Goal: Complete application form

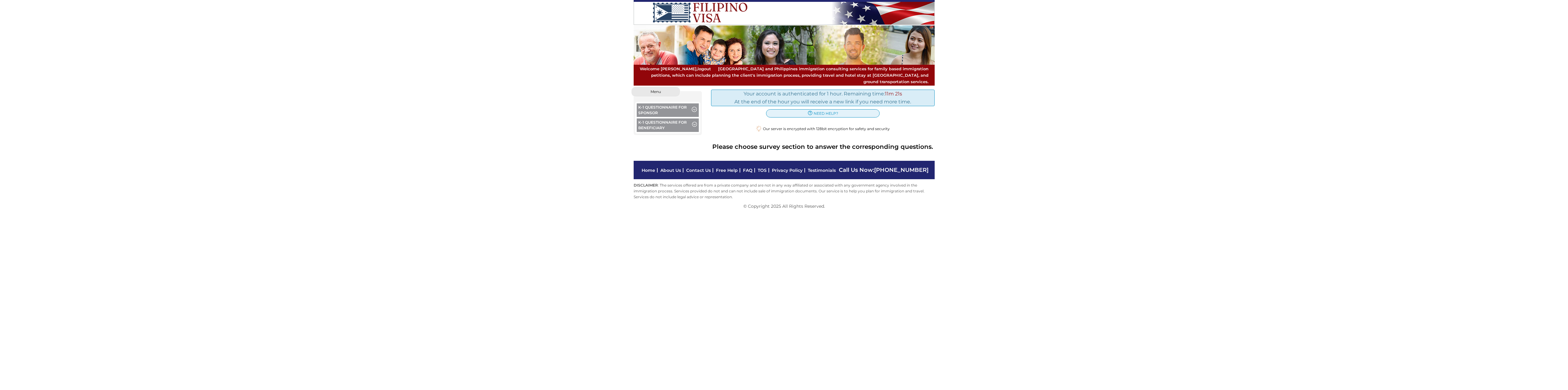
click at [679, 120] on button "K-1 Questionnaire for Beneficiary" at bounding box center [668, 126] width 62 height 15
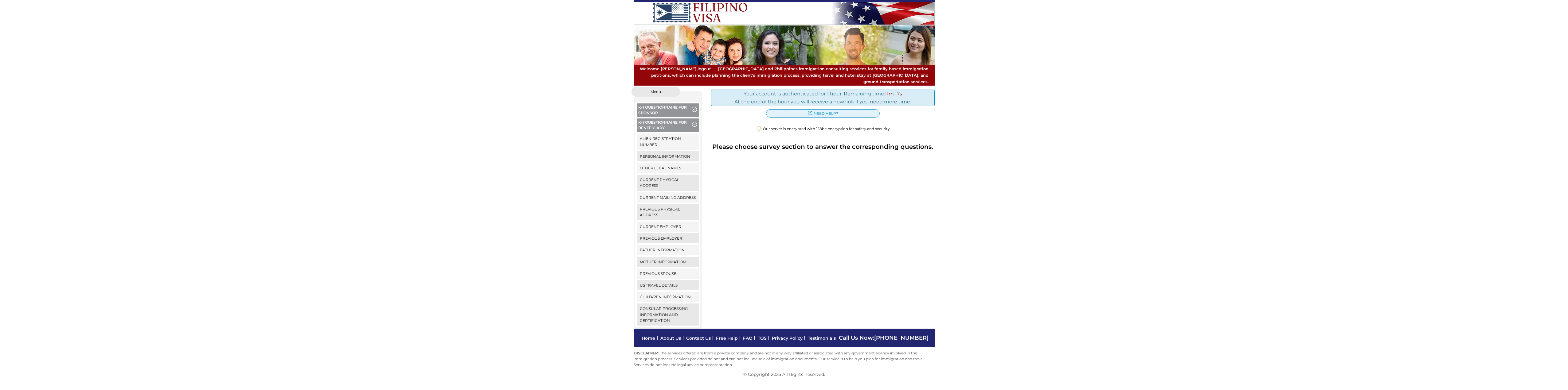
click at [657, 151] on link "Personal Information" at bounding box center [668, 156] width 62 height 10
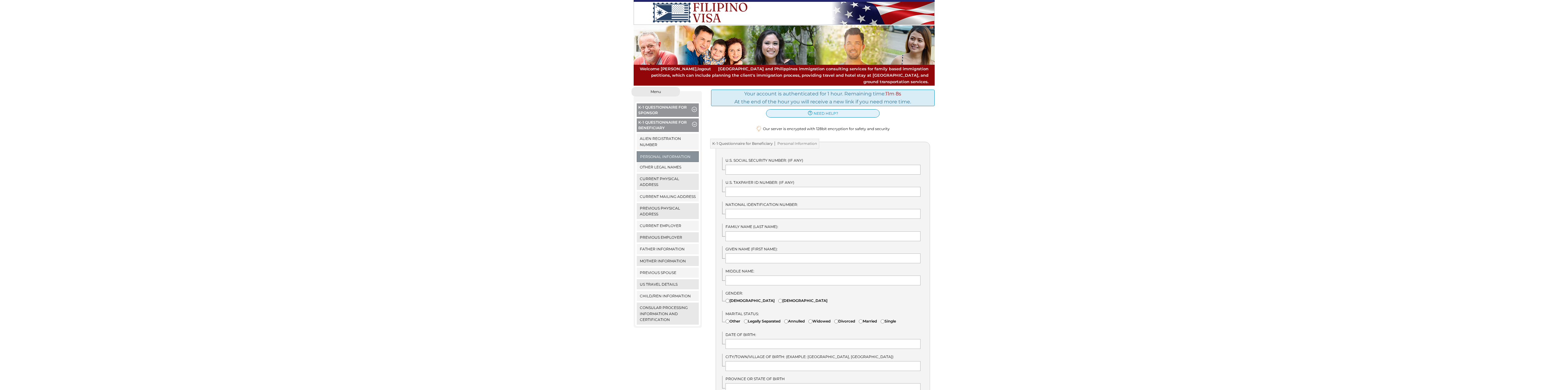
click at [649, 103] on button "K-1 Questionnaire for Sponsor" at bounding box center [668, 111] width 62 height 15
click at [663, 136] on link "Personal Information" at bounding box center [668, 141] width 62 height 10
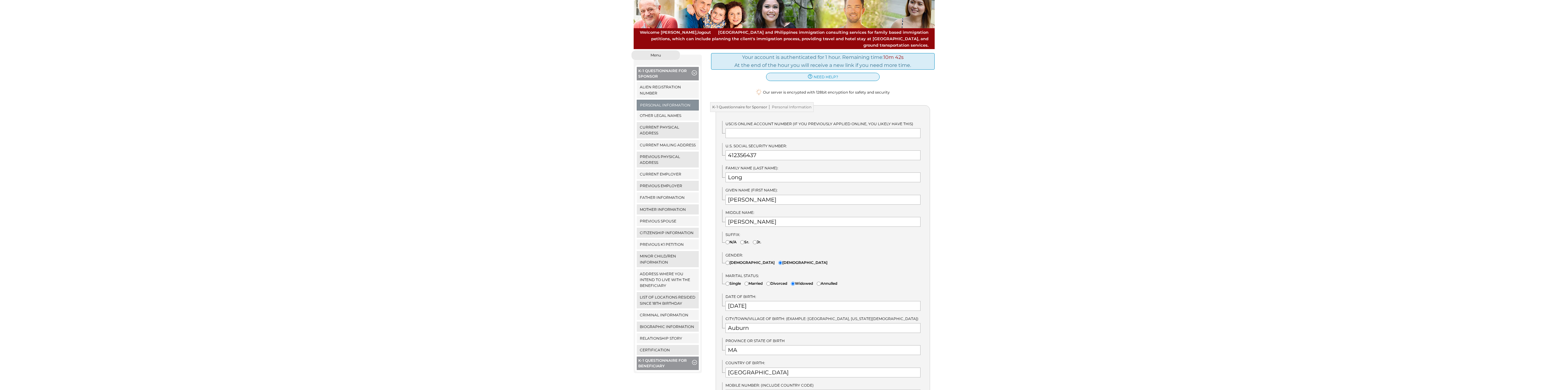
scroll to position [30, 0]
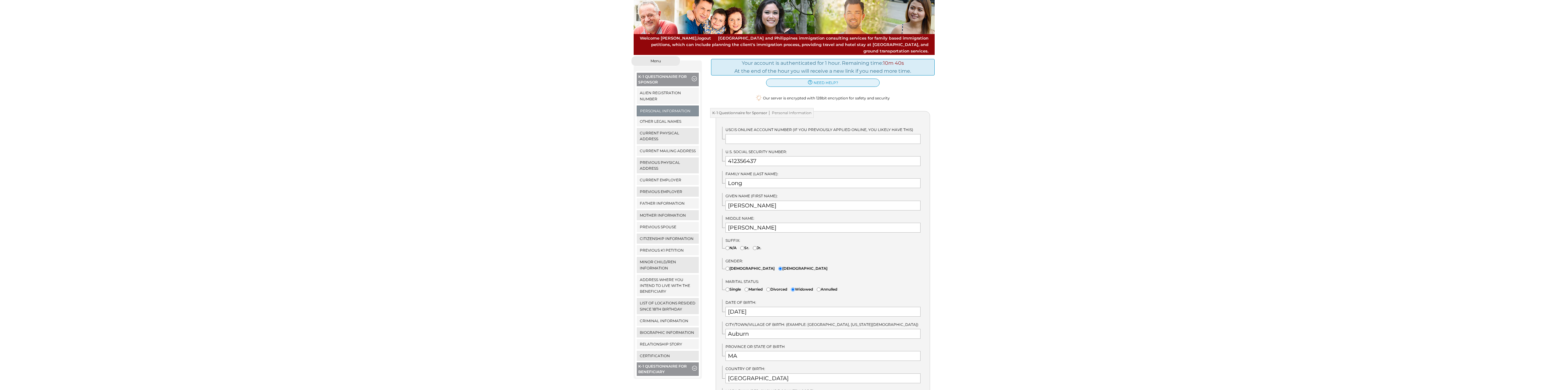
click at [693, 76] on span "button" at bounding box center [694, 79] width 5 height 7
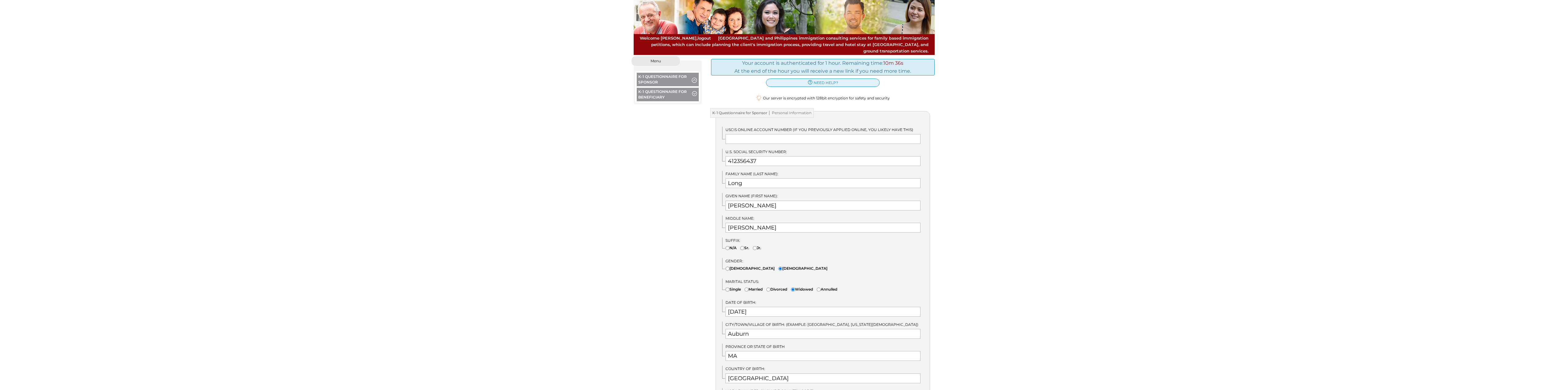
click at [696, 91] on span "button" at bounding box center [695, 94] width 5 height 7
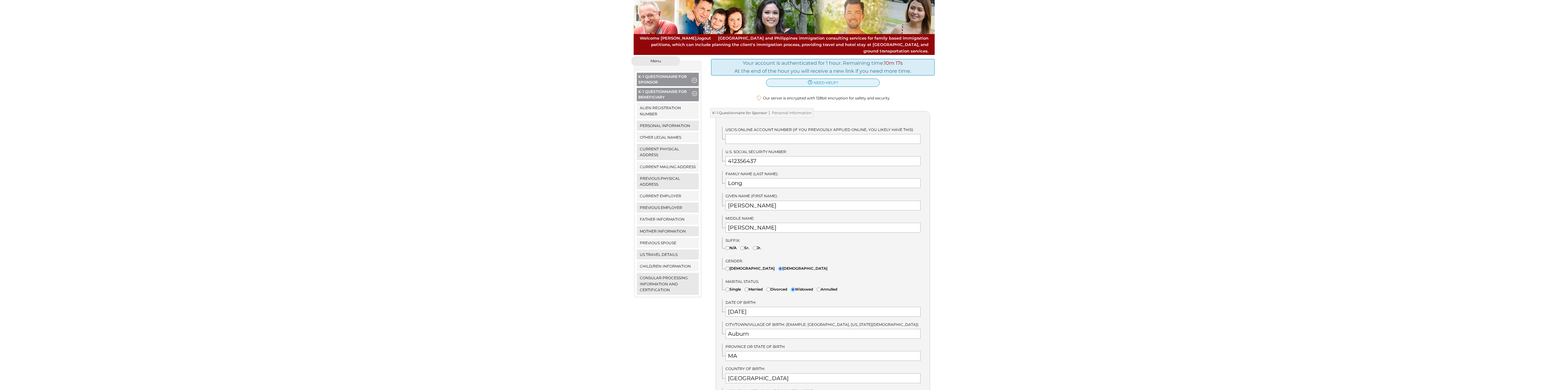
click at [675, 88] on button "K-1 Questionnaire for Beneficiary" at bounding box center [668, 95] width 62 height 15
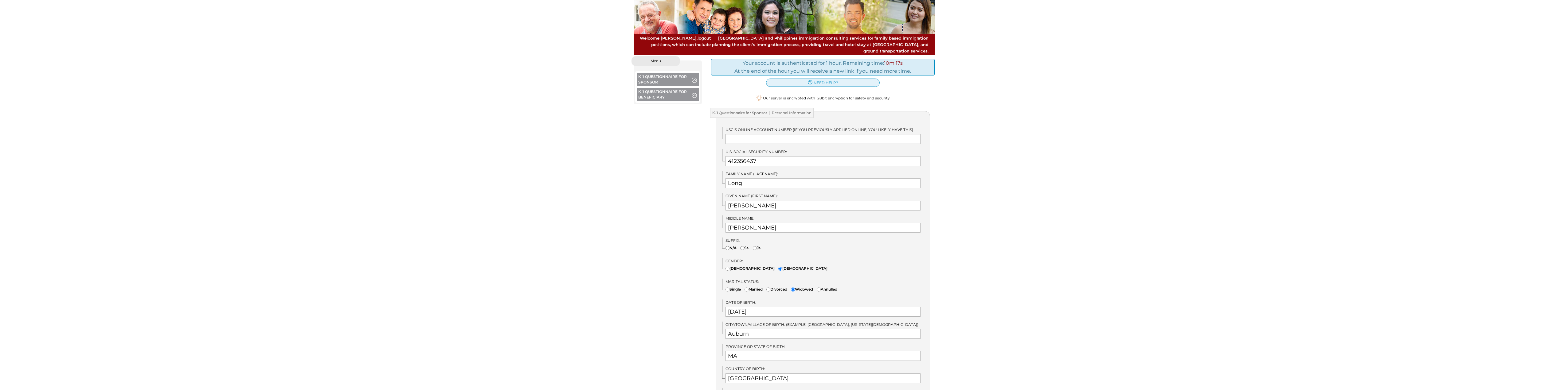
click at [675, 88] on button "K-1 Questionnaire for Beneficiary" at bounding box center [668, 95] width 62 height 15
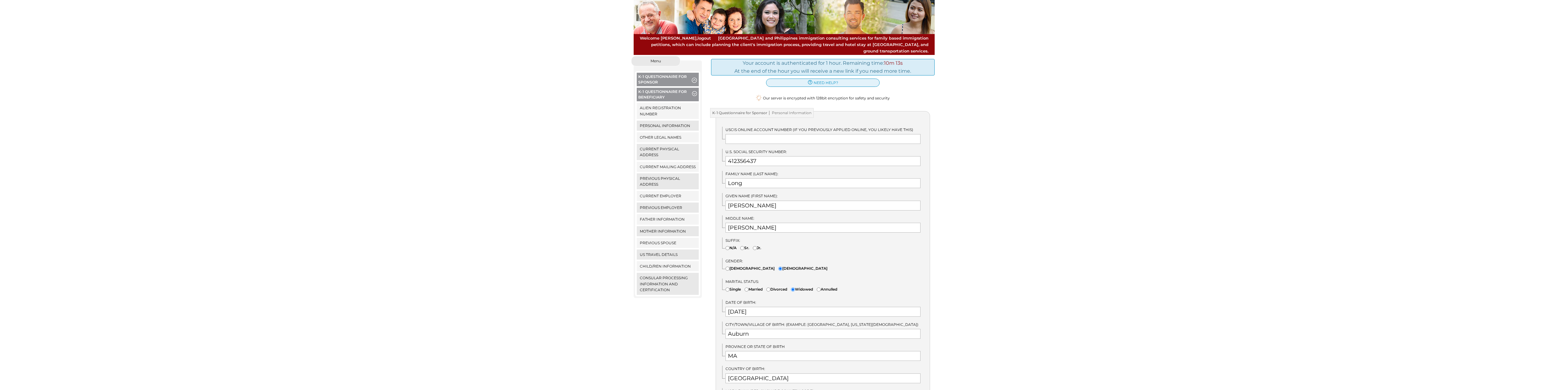
click at [668, 73] on button "K-1 Questionnaire for Sponsor" at bounding box center [668, 80] width 62 height 15
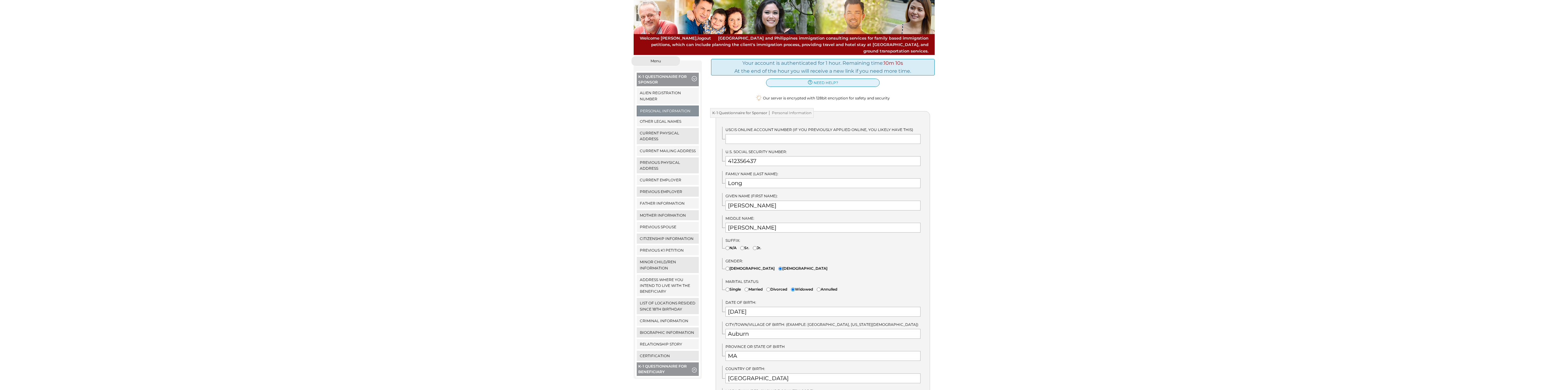
click at [669, 73] on button "K-1 Questionnaire for Sponsor" at bounding box center [668, 80] width 62 height 15
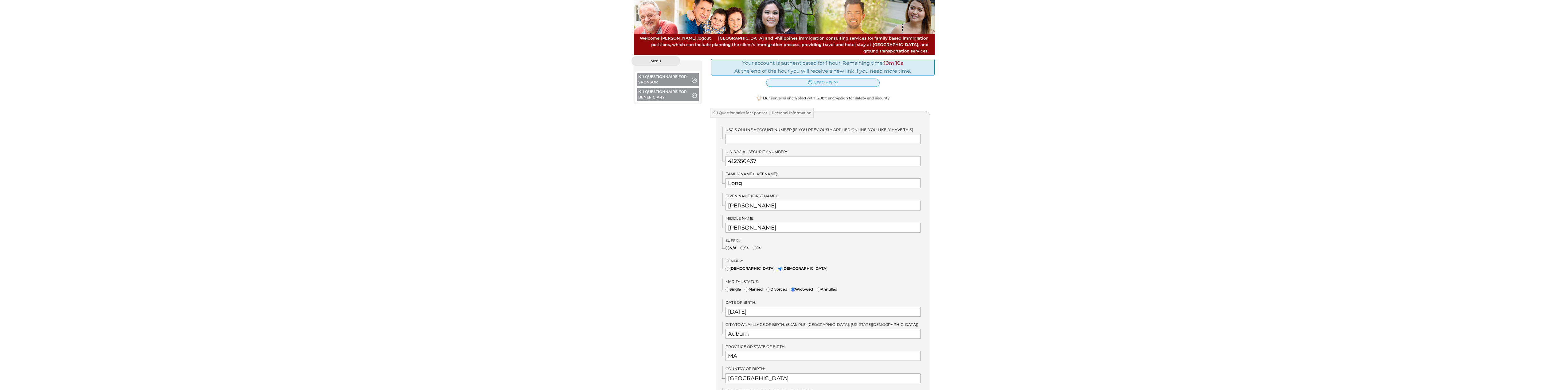
click at [669, 73] on button "K-1 Questionnaire for Sponsor" at bounding box center [668, 80] width 62 height 15
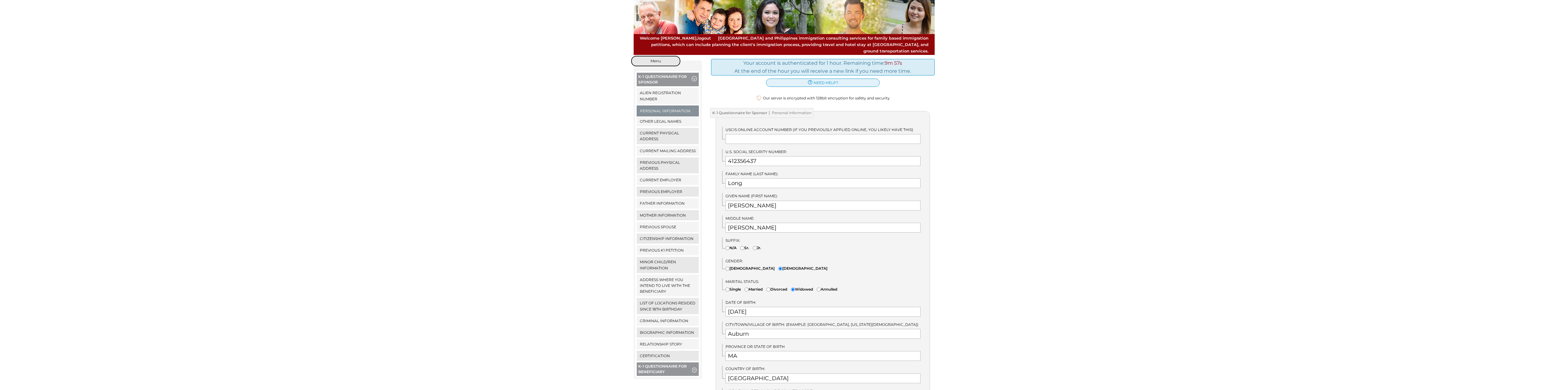
click at [660, 57] on button "Menu" at bounding box center [656, 61] width 49 height 10
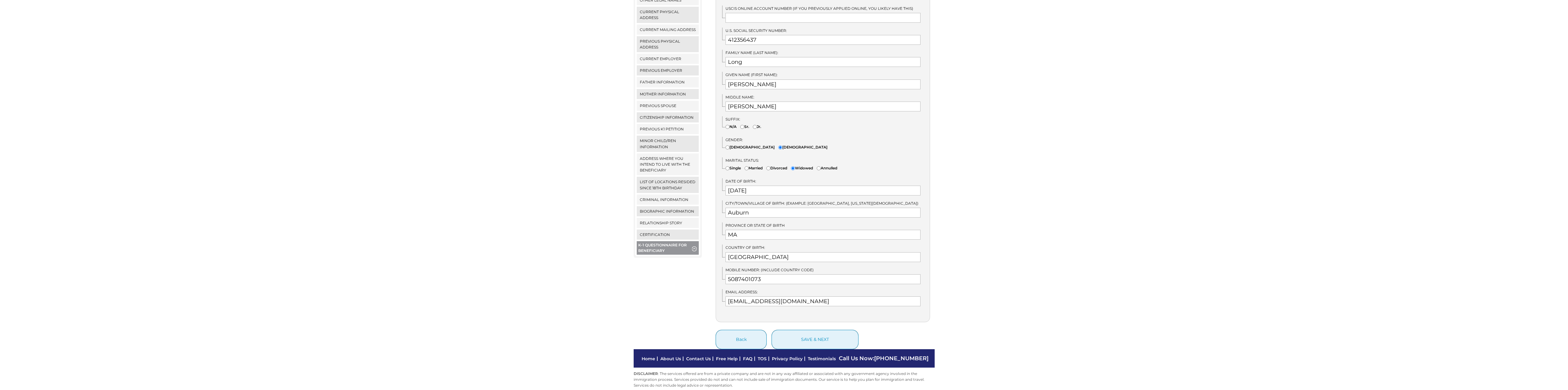
scroll to position [153, 0]
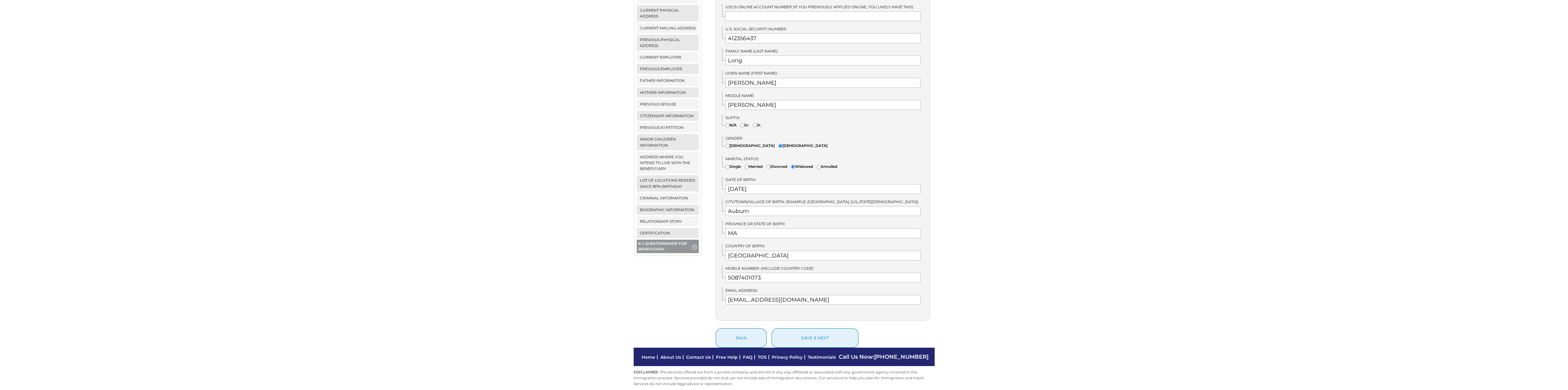
click at [695, 243] on span "button" at bounding box center [695, 246] width 5 height 7
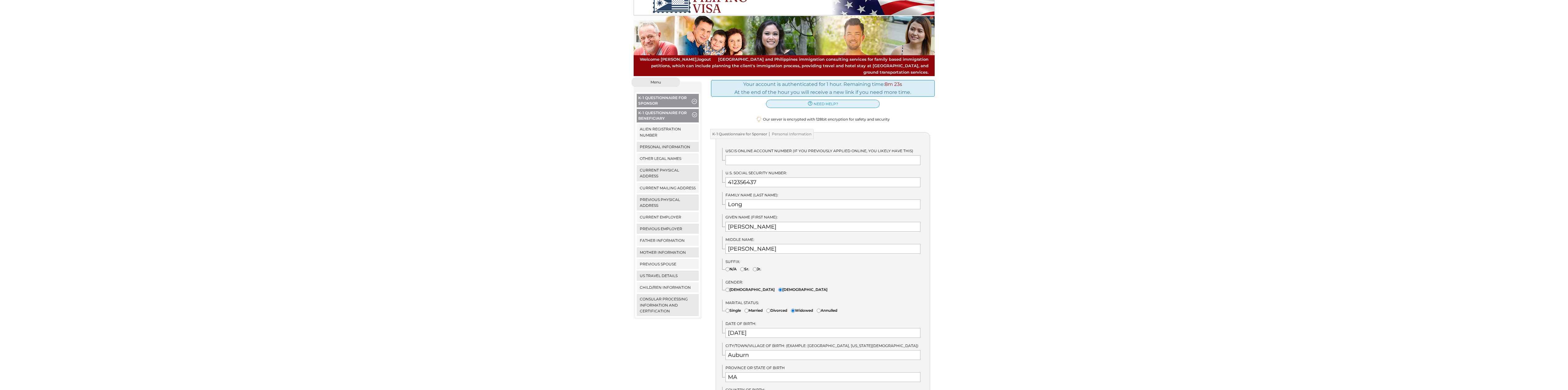
scroll to position [0, 0]
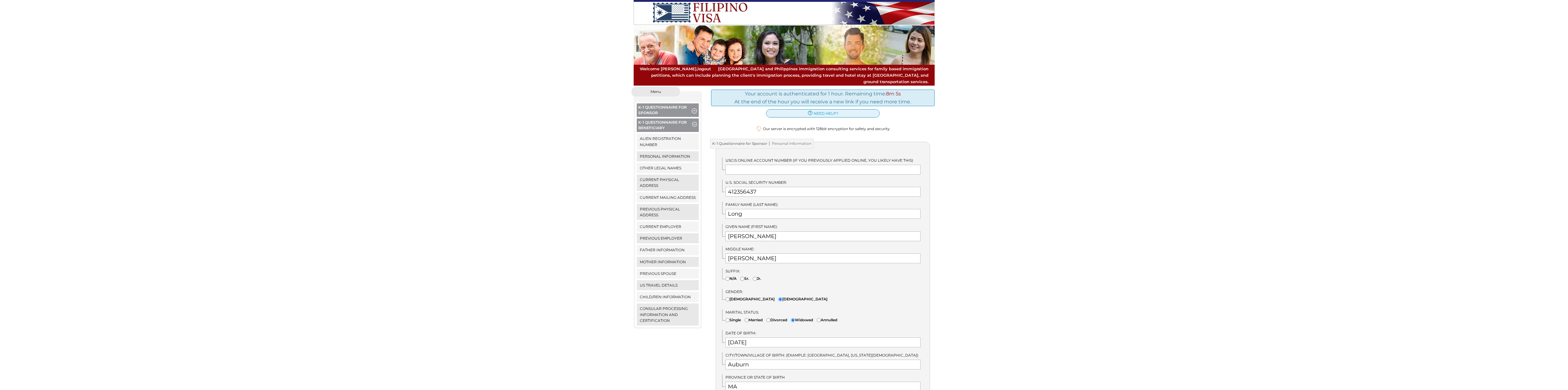
click at [695, 107] on span "button" at bounding box center [694, 110] width 5 height 7
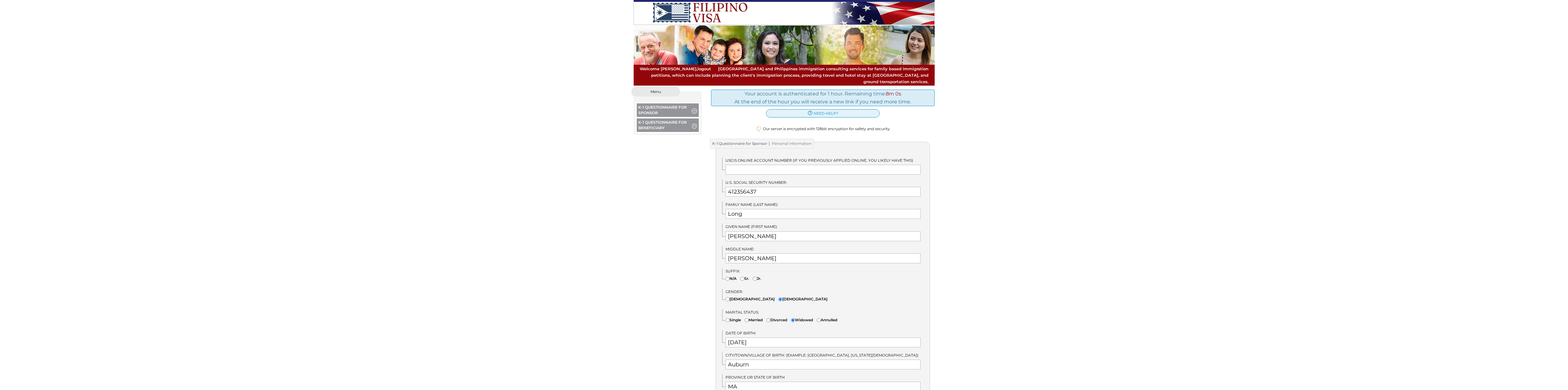
click at [695, 122] on span "button" at bounding box center [695, 125] width 5 height 7
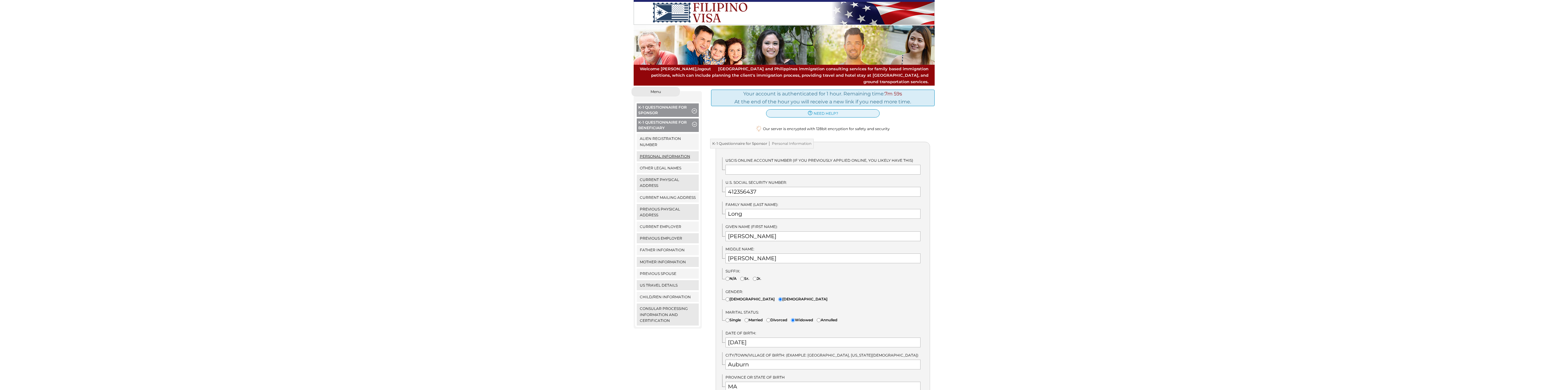
click at [663, 151] on link "Personal Information" at bounding box center [668, 156] width 62 height 10
click at [663, 137] on link "Alien Registration Number" at bounding box center [668, 142] width 62 height 16
click at [669, 119] on button "K-1 Questionnaire for Beneficiary" at bounding box center [668, 126] width 62 height 15
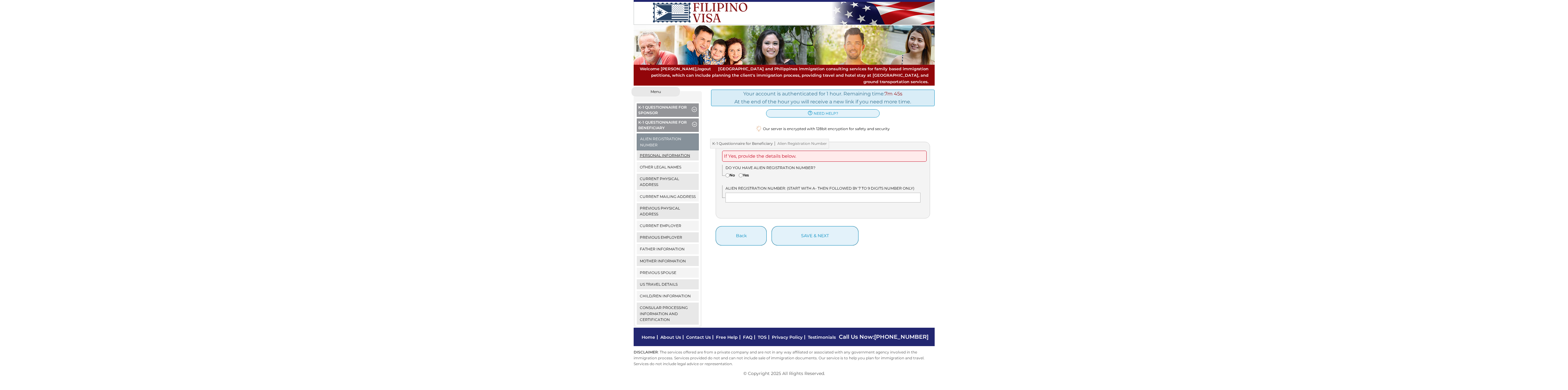
click at [670, 150] on link "Personal Information" at bounding box center [668, 155] width 62 height 10
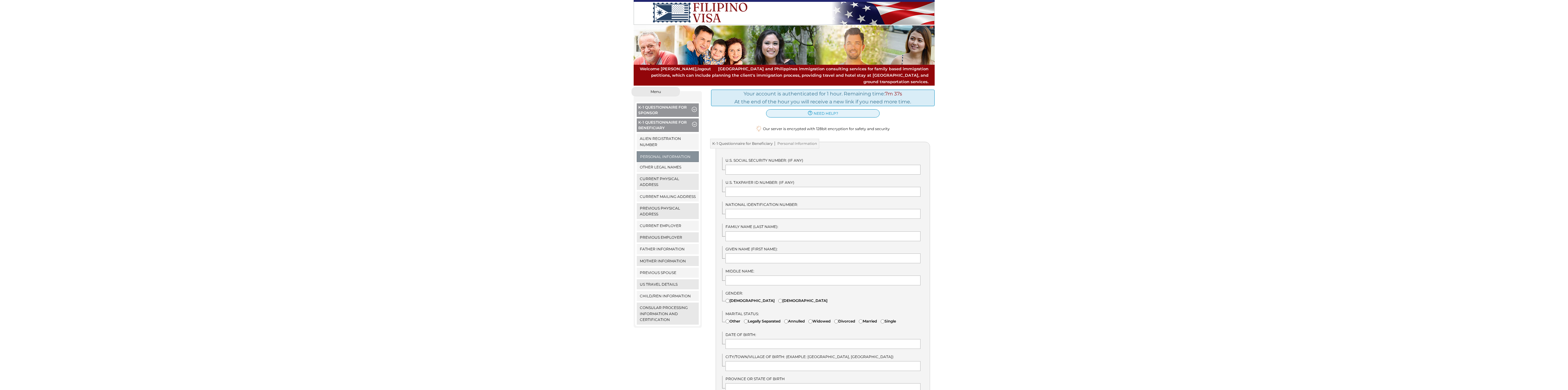
click at [660, 107] on button "K-1 Questionnaire for Sponsor" at bounding box center [668, 111] width 62 height 15
click at [695, 107] on span "button" at bounding box center [694, 110] width 5 height 7
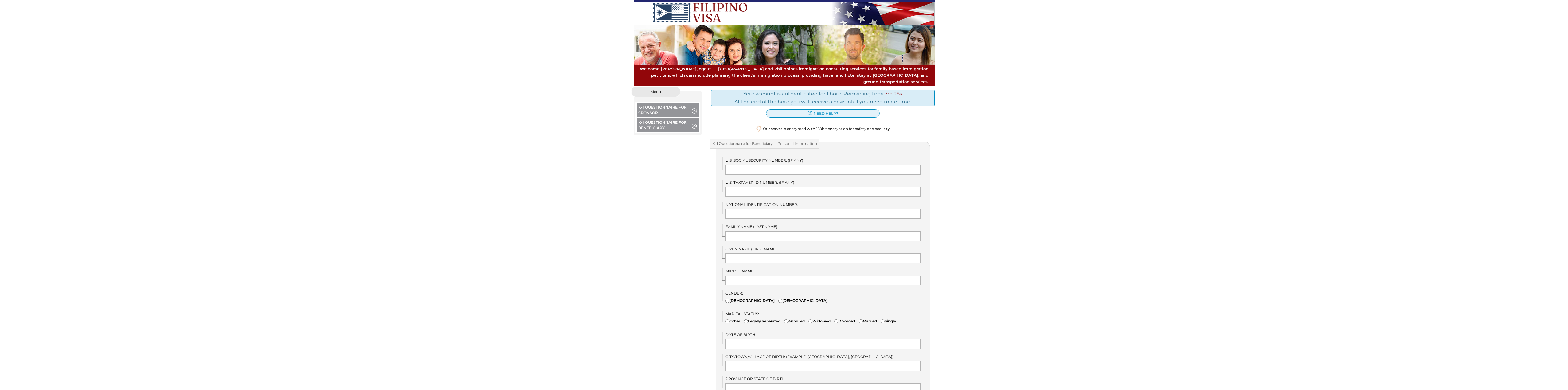
click at [694, 122] on span "button" at bounding box center [695, 125] width 5 height 7
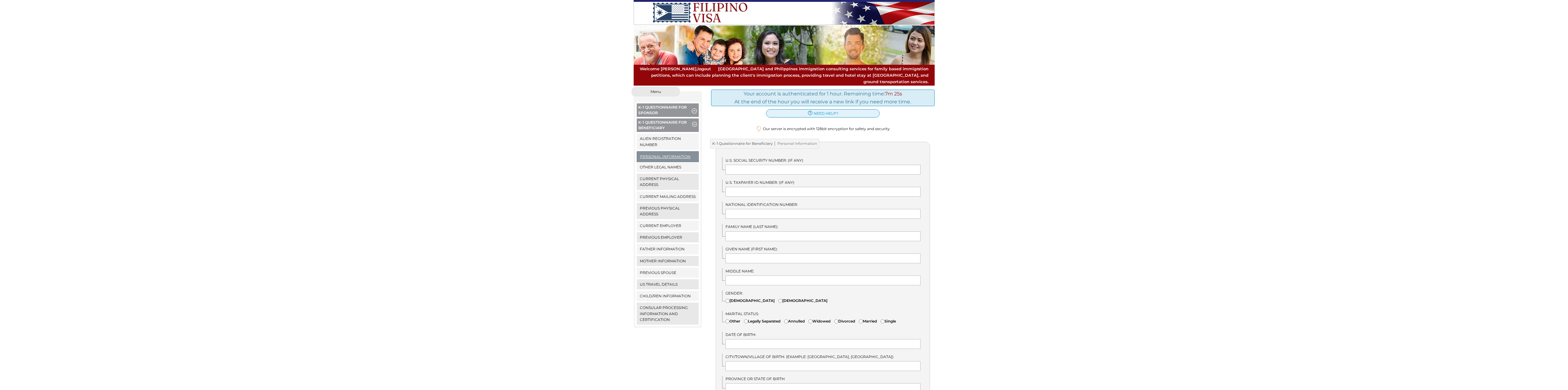
click at [668, 152] on link "Personal Information" at bounding box center [668, 156] width 61 height 10
click at [660, 134] on link "Alien Registration Number" at bounding box center [668, 142] width 62 height 16
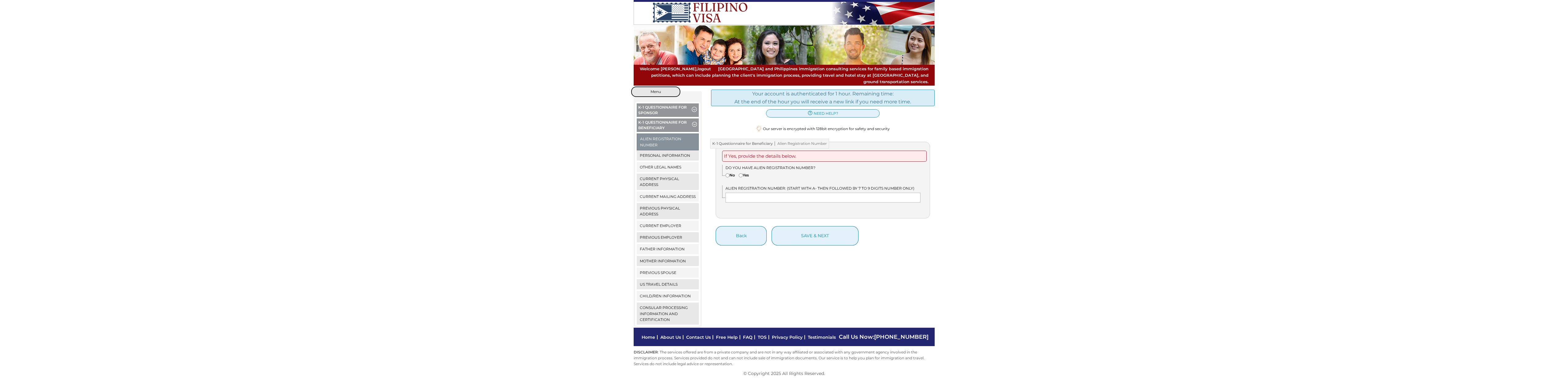
click at [657, 90] on span "Menu" at bounding box center [656, 92] width 10 height 4
click at [647, 105] on button "K-1 Questionnaire for Sponsor" at bounding box center [668, 111] width 62 height 15
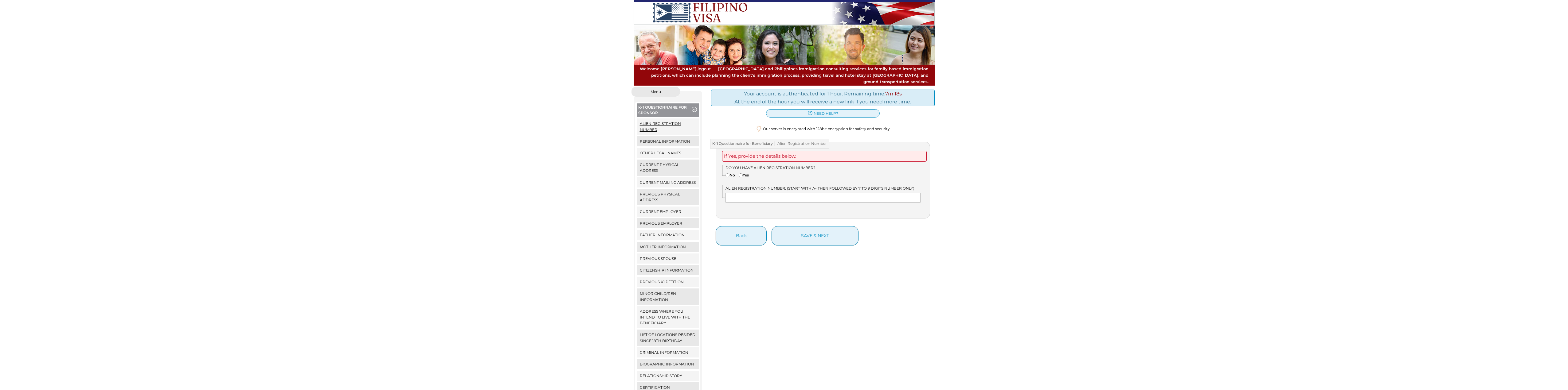
click at [671, 119] on link "Alien Registration Number" at bounding box center [668, 127] width 62 height 16
click at [727, 173] on input"] "No" at bounding box center [727, 175] width 4 height 4
radio input"] "true"
click at [693, 107] on span "button" at bounding box center [694, 110] width 5 height 7
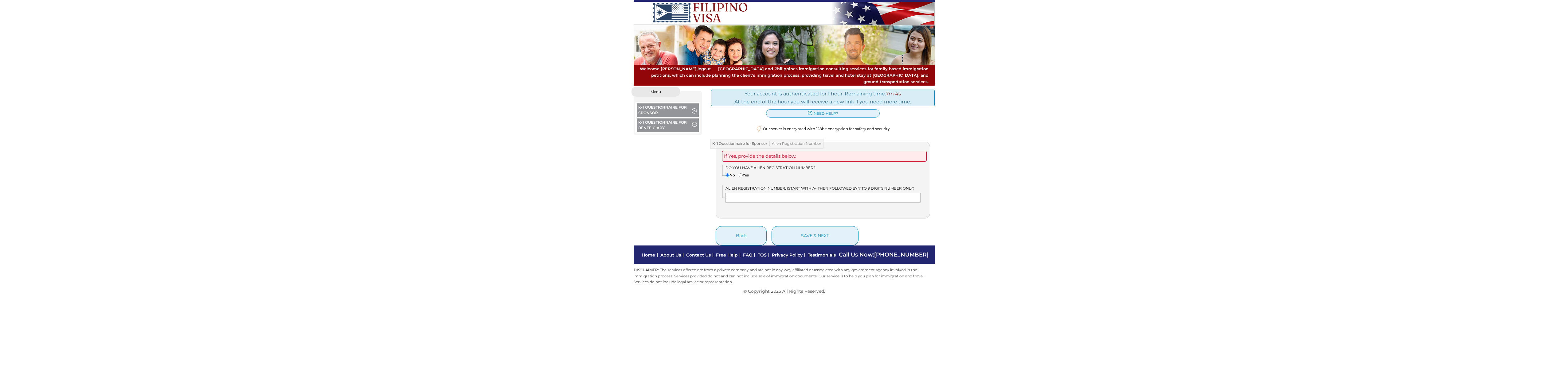
click at [693, 122] on span "button" at bounding box center [695, 125] width 5 height 7
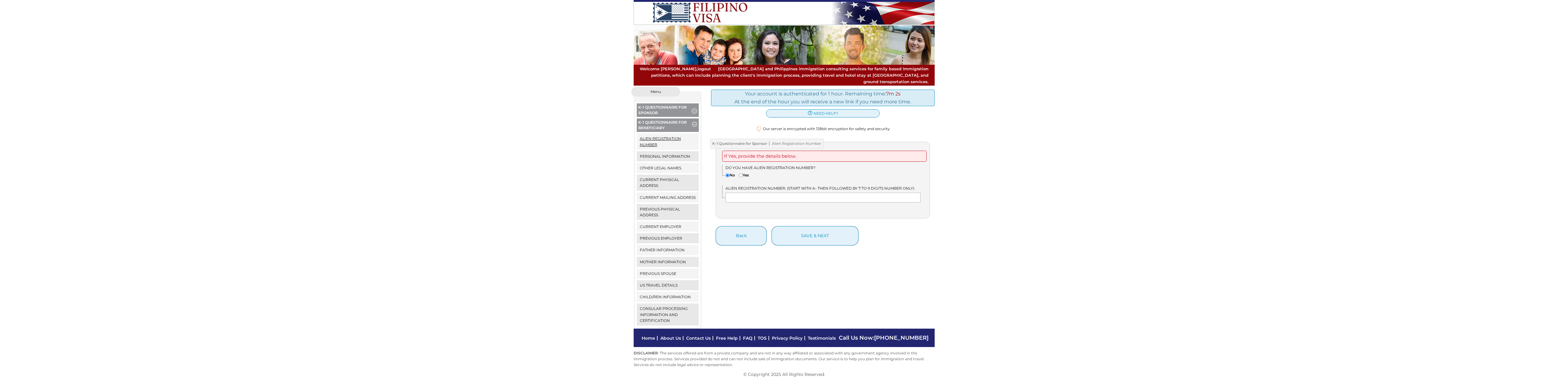
click at [662, 134] on link "Alien Registration Number" at bounding box center [668, 142] width 62 height 16
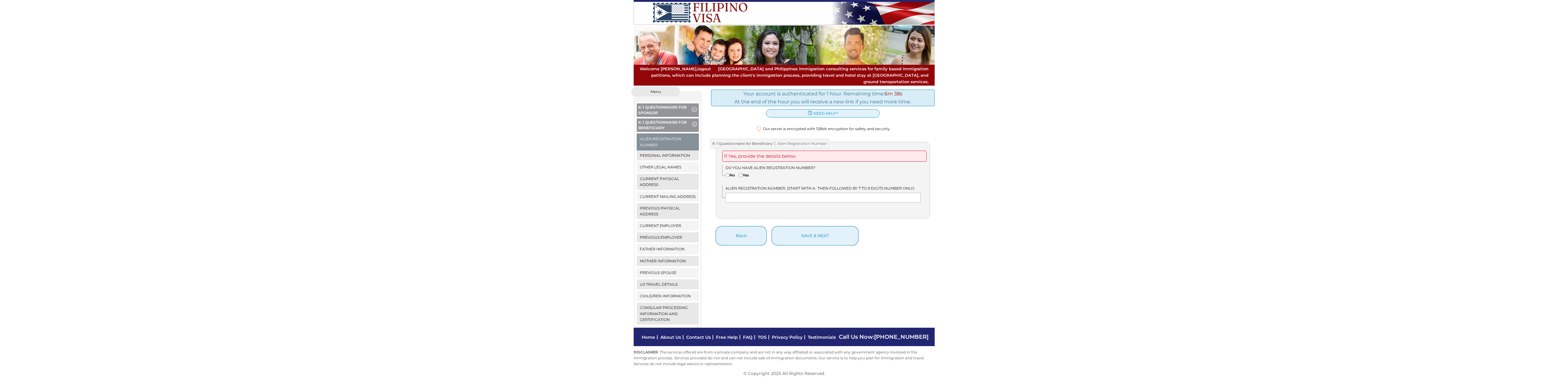
click at [726, 173] on input"] "No" at bounding box center [727, 175] width 4 height 4
radio input"] "true"
click at [800, 231] on button "save & next" at bounding box center [815, 236] width 87 height 19
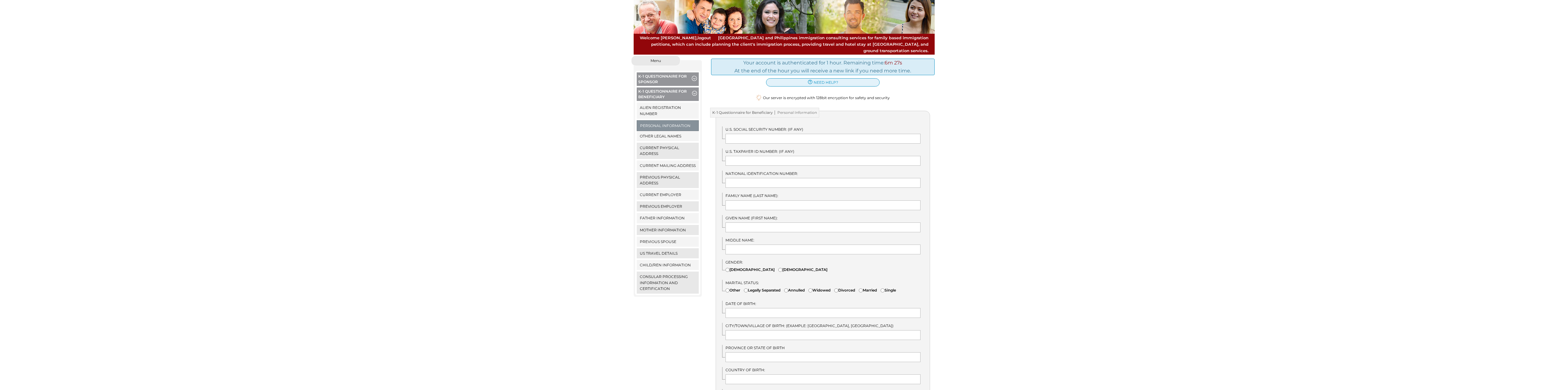
scroll to position [61, 0]
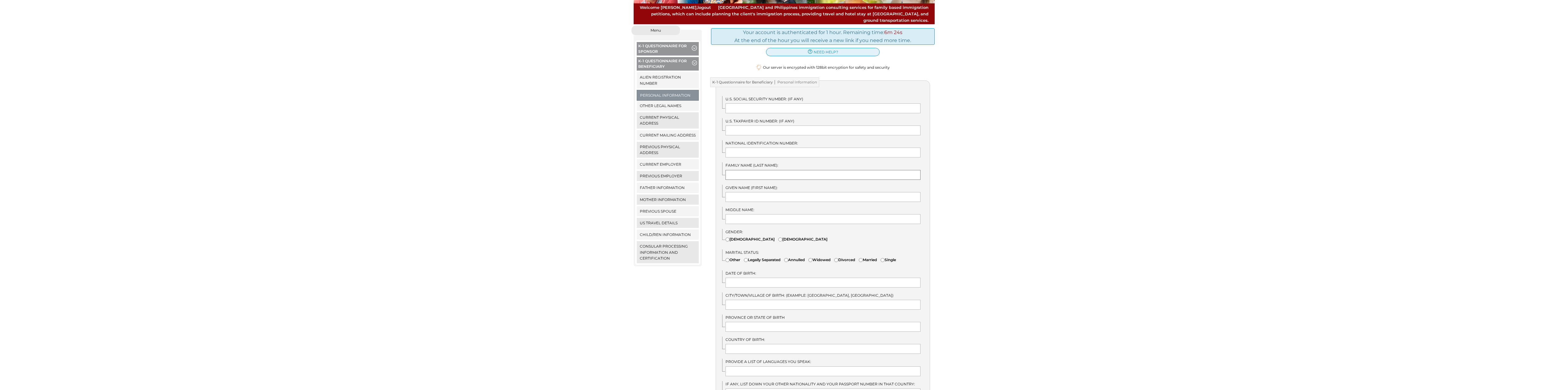
drag, startPoint x: 769, startPoint y: 167, endPoint x: 774, endPoint y: 168, distance: 5.1
click at [769, 170] on input "text" at bounding box center [823, 175] width 195 height 10
click at [743, 170] on input "text" at bounding box center [823, 175] width 195 height 10
type input "h"
type input "HADI"
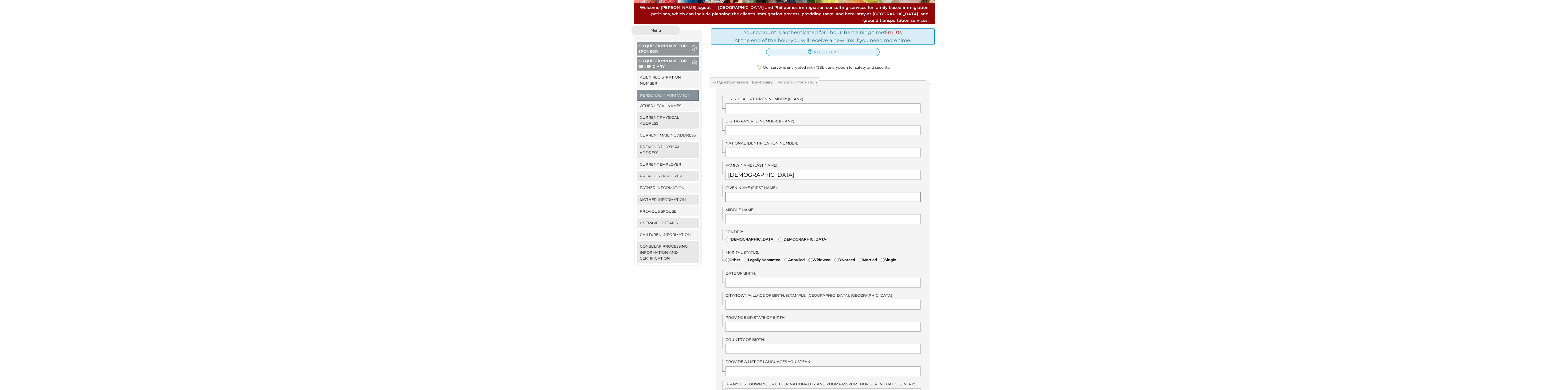
click at [771, 192] on input "text" at bounding box center [823, 197] width 195 height 10
type input "JHOANA"
click at [747, 214] on input "text" at bounding box center [823, 219] width 195 height 10
type input "MARIE"
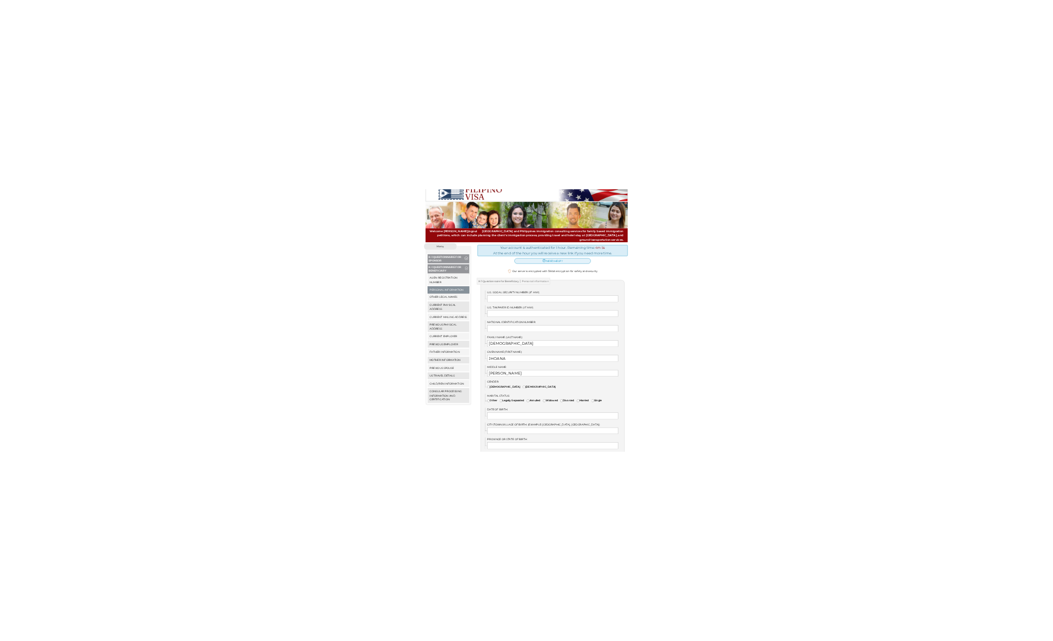
scroll to position [0, 0]
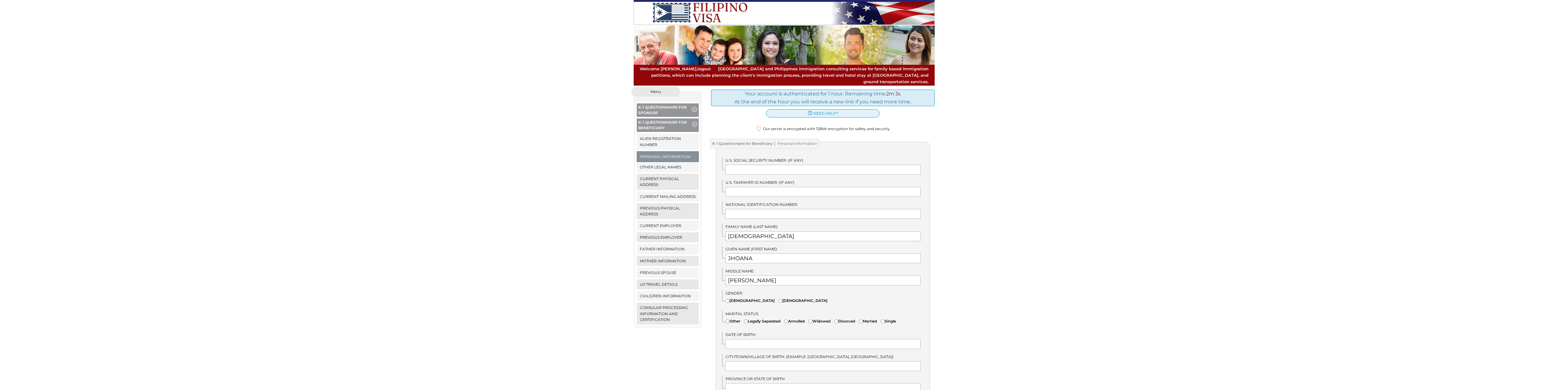
click at [779, 299] on input"] "Female" at bounding box center [780, 301] width 4 height 4
radio input"] "true"
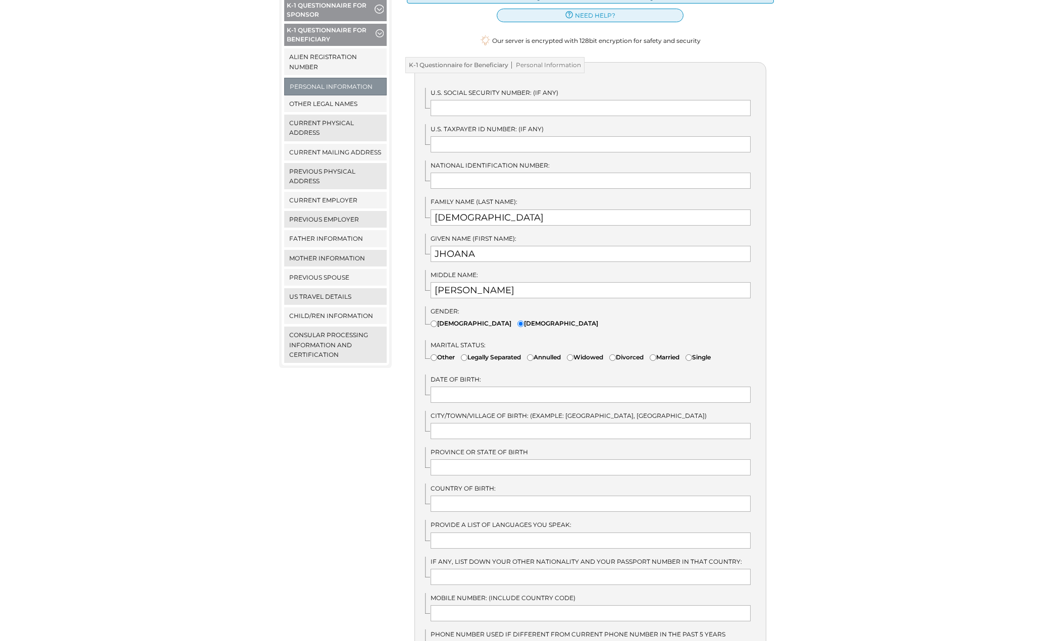
scroll to position [202, 0]
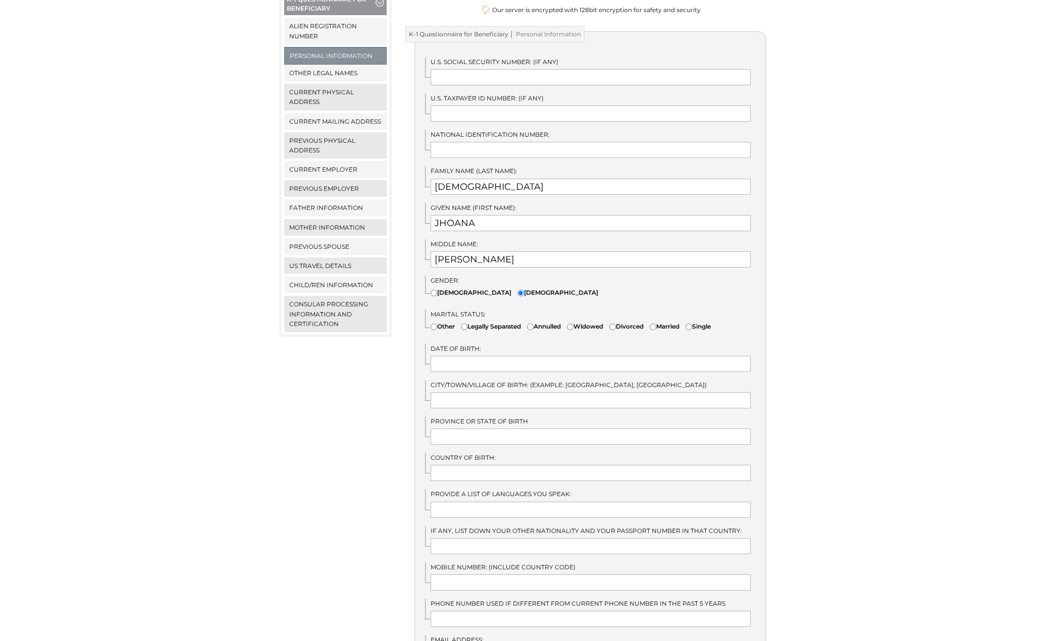
click at [708, 321] on label "Single" at bounding box center [697, 326] width 25 height 10
click at [692, 323] on input"] "Single" at bounding box center [688, 326] width 7 height 7
radio input"] "true"
click at [531, 356] on input "text" at bounding box center [590, 364] width 320 height 16
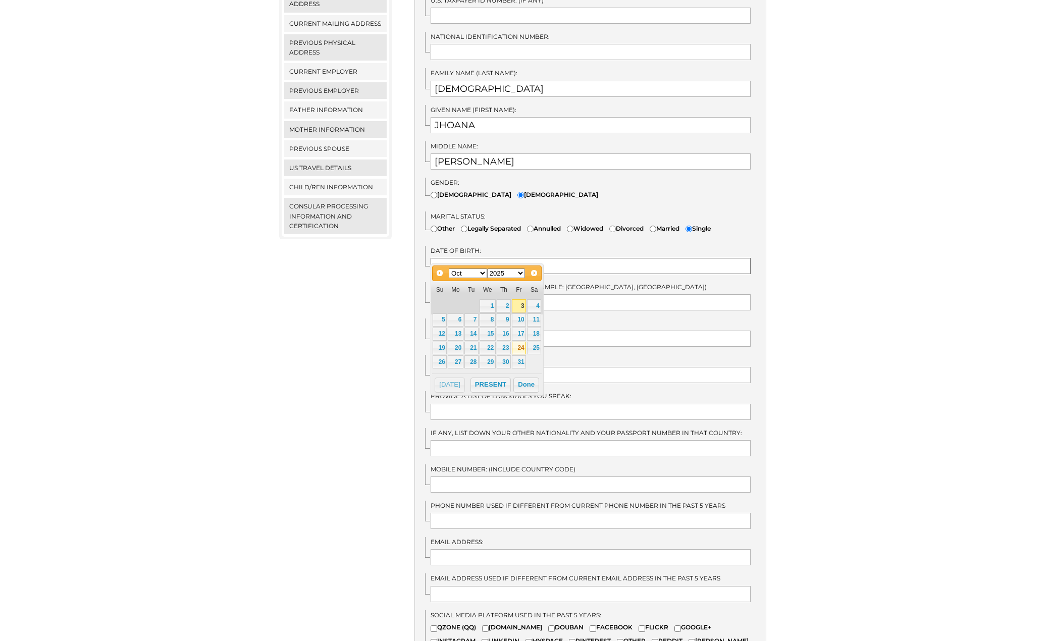
scroll to position [303, 0]
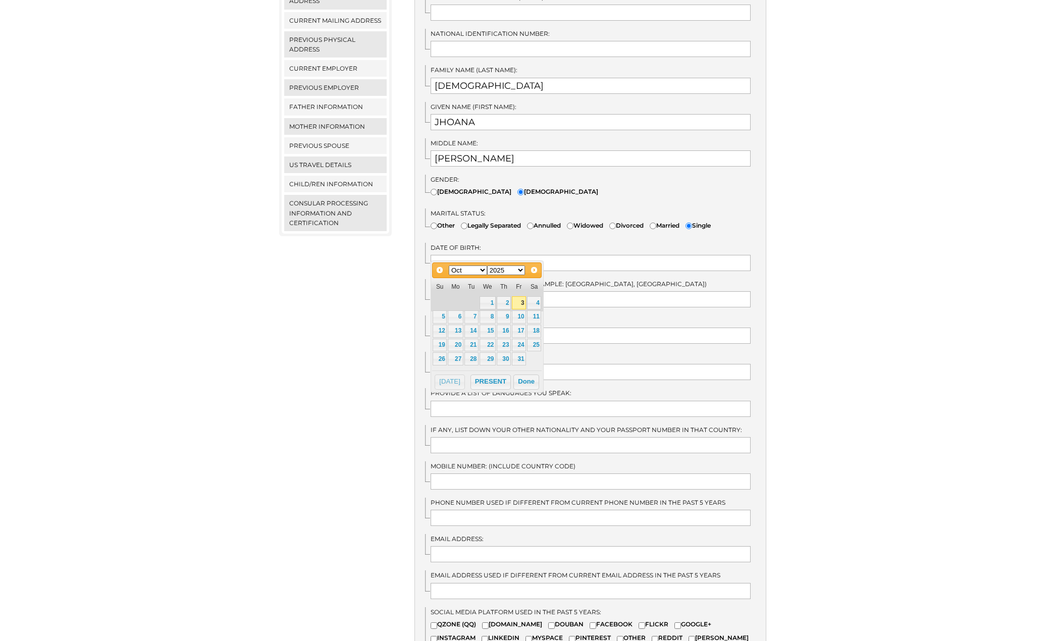
drag, startPoint x: 469, startPoint y: 270, endPoint x: 478, endPoint y: 272, distance: 8.9
click at [469, 270] on select "Jan Feb Mar Apr May Jun Jul Aug Sep Oct Nov Dec" at bounding box center [468, 270] width 38 height 10
click at [504, 273] on select "1900 1901 1902 1903 1904 1905 1906 1907 1908 1909 1910 1911 1912 1913 1914 1915…" at bounding box center [506, 270] width 38 height 10
click at [458, 347] on link "17" at bounding box center [455, 345] width 15 height 13
type input "12/17/1990"
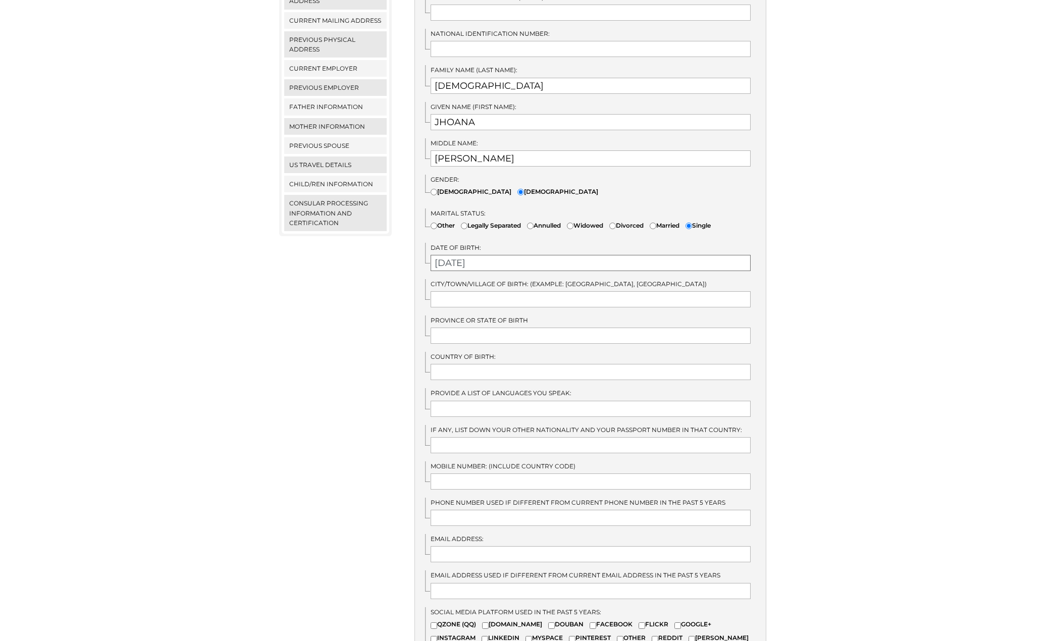
click at [454, 255] on input "12/17/1990" at bounding box center [590, 263] width 320 height 16
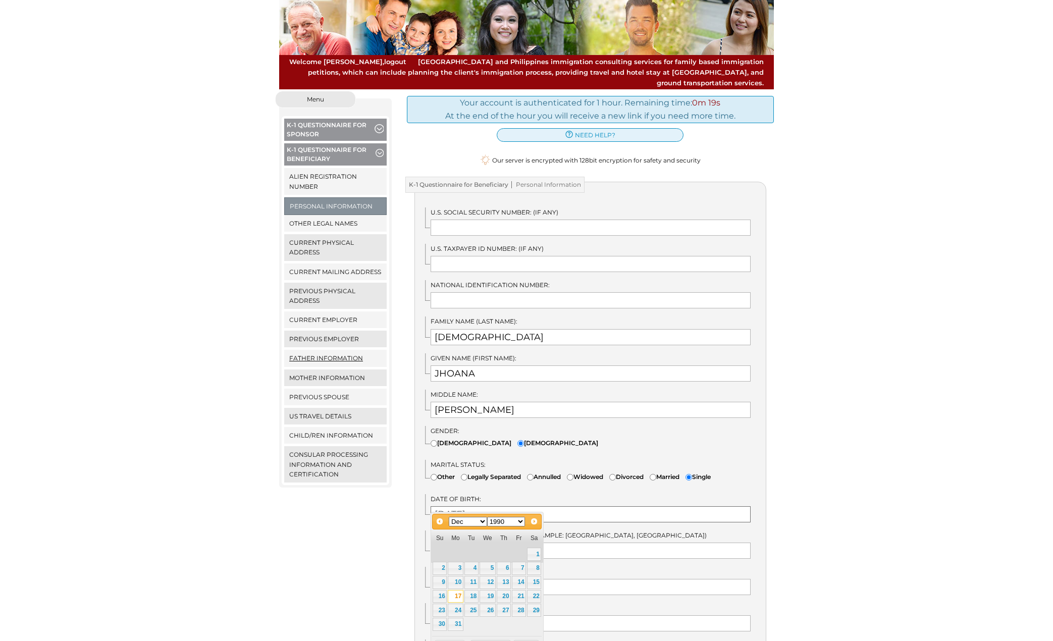
scroll to position [0, 0]
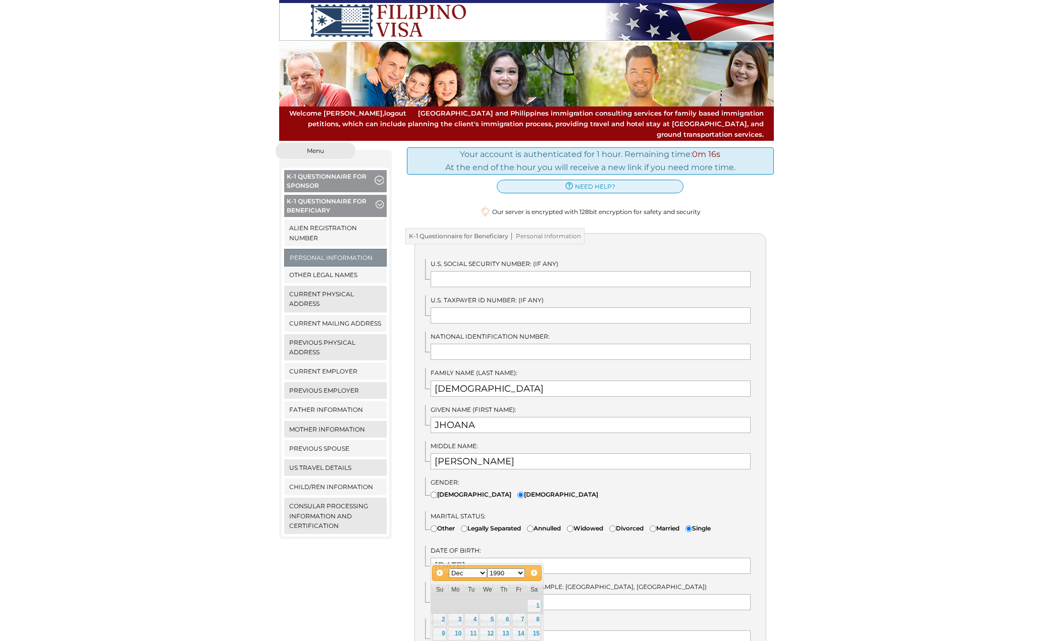
click at [550, 511] on label "Marital Status:" at bounding box center [590, 516] width 320 height 10
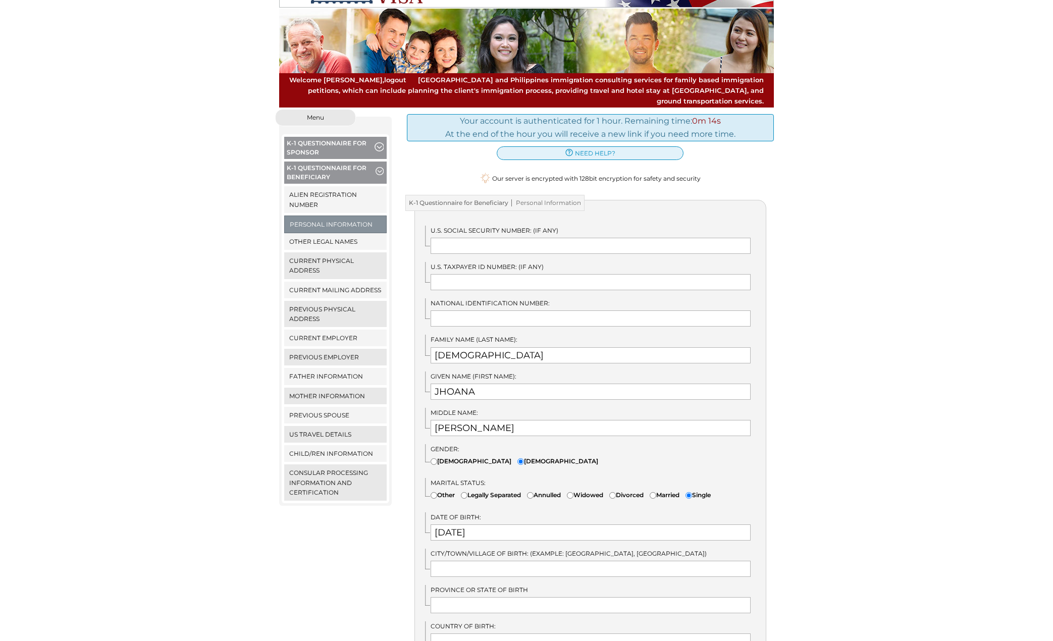
scroll to position [50, 0]
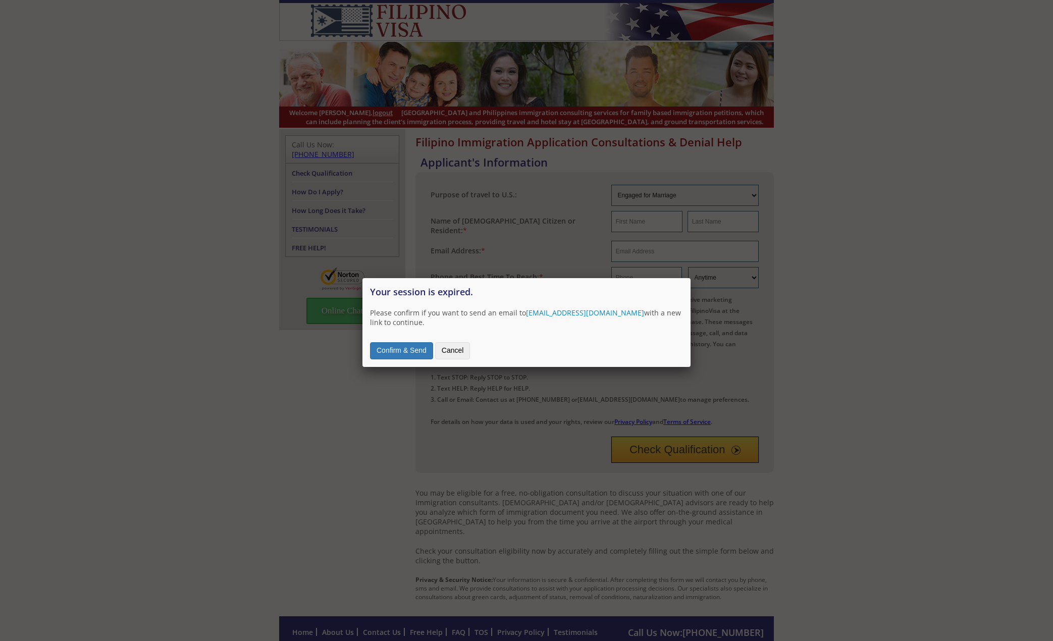
click at [404, 359] on button "Confirm & Send" at bounding box center [401, 350] width 63 height 17
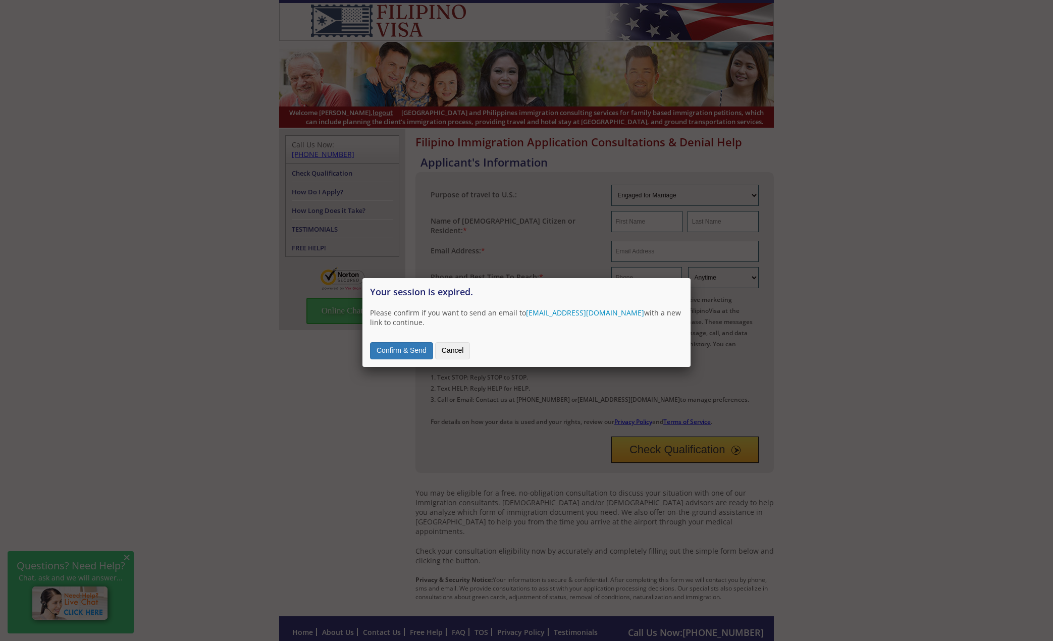
click at [459, 353] on button "Cancel" at bounding box center [452, 350] width 35 height 17
